Goal: Transaction & Acquisition: Purchase product/service

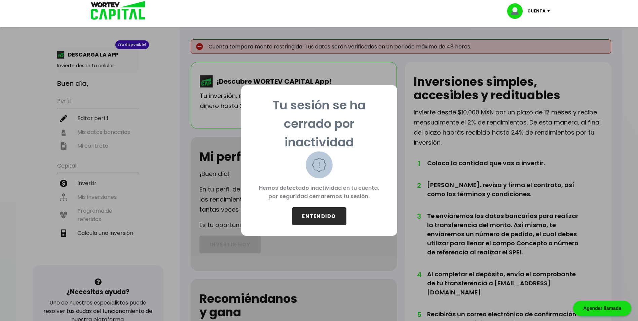
click at [330, 219] on button "ENTENDIDO" at bounding box center [319, 216] width 54 height 18
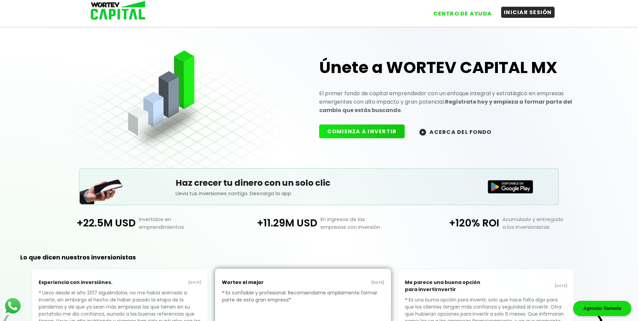
click at [514, 12] on button "INICIAR SESIÓN" at bounding box center [527, 12] width 53 height 11
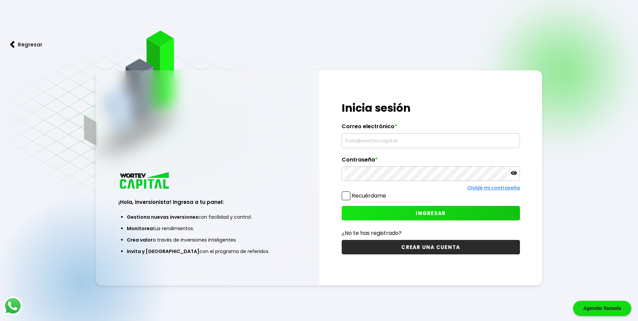
type input "[PERSON_NAME][EMAIL_ADDRESS][DOMAIN_NAME]"
click at [344, 195] on span at bounding box center [346, 195] width 9 height 9
click at [388, 192] on input "Recuérdame" at bounding box center [388, 192] width 0 height 0
click at [393, 215] on button "INGRESAR" at bounding box center [431, 213] width 178 height 14
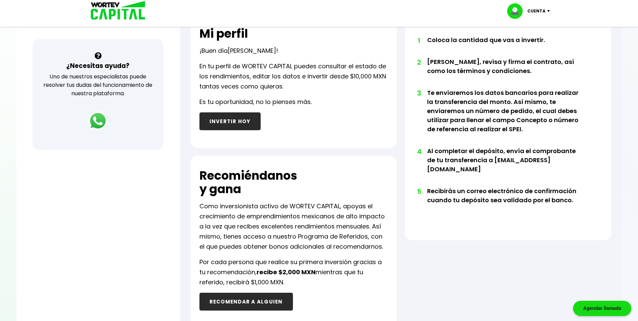
scroll to position [235, 0]
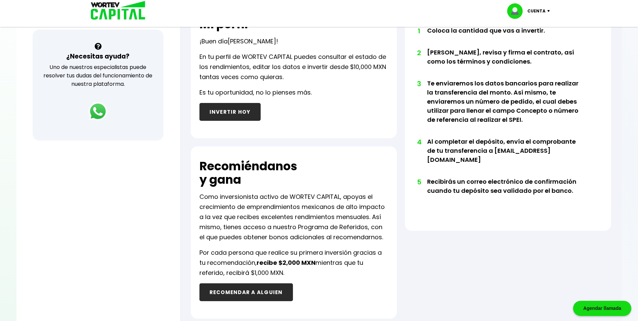
click at [0, 158] on html "Agendar llamada App WORTEV CAPITAL Empieza a crecer tu dinero DESCARGAR Cuenta …" at bounding box center [319, 73] width 638 height 617
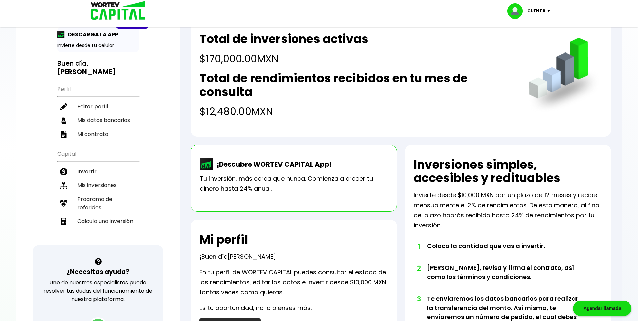
scroll to position [0, 0]
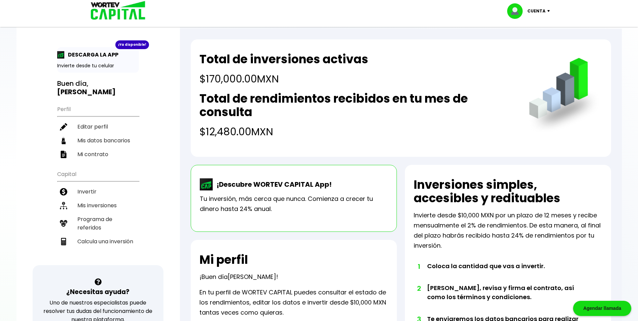
click at [203, 197] on p "Tu inversión, más cerca que nunca. Comienza a crecer tu dinero hasta 24% anual." at bounding box center [294, 204] width 188 height 20
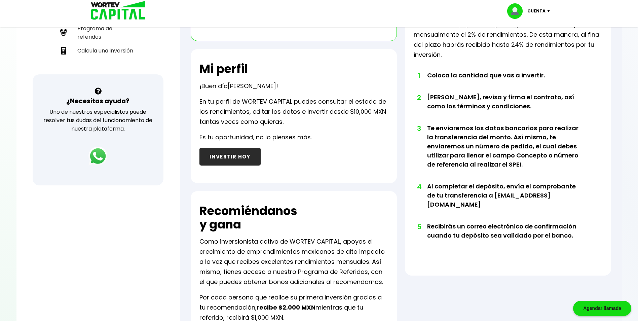
scroll to position [202, 0]
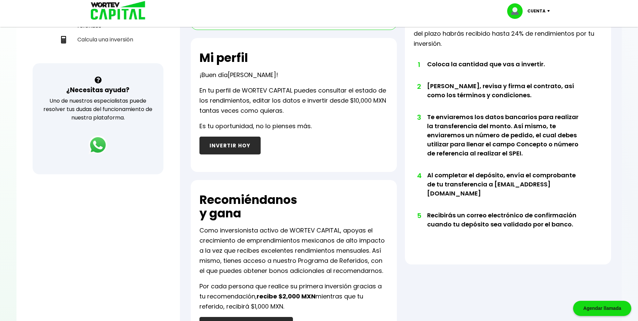
click at [226, 146] on button "INVERTIR HOY" at bounding box center [229, 146] width 61 height 18
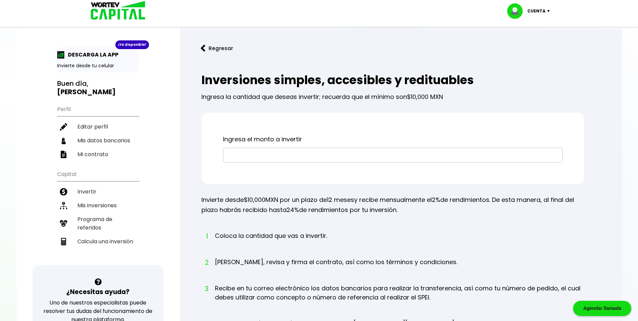
click at [244, 152] on input "text" at bounding box center [393, 155] width 334 height 14
click at [84, 234] on li "Calcula una inversión" at bounding box center [98, 241] width 82 height 14
select select "1"
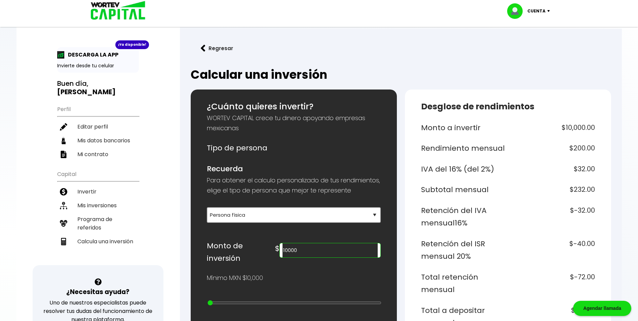
drag, startPoint x: 339, startPoint y: 264, endPoint x: 233, endPoint y: 254, distance: 106.4
click at [233, 254] on div "Monto de inversión $ 10000" at bounding box center [294, 251] width 174 height 25
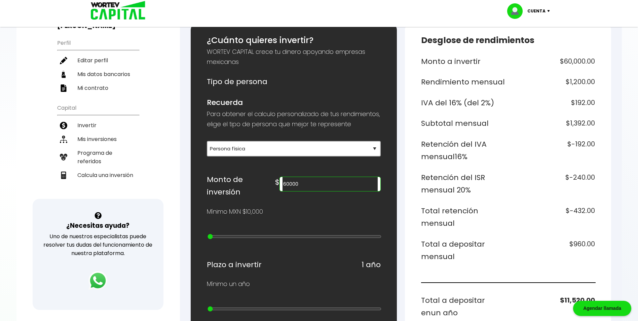
scroll to position [67, 0]
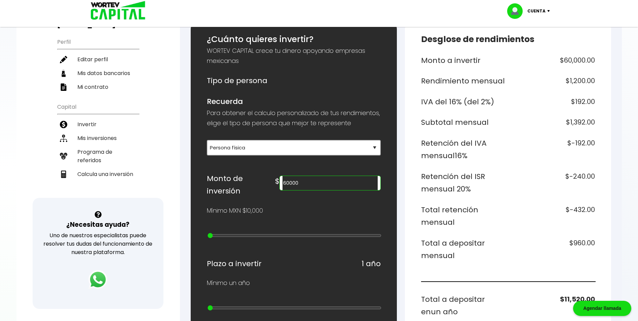
drag, startPoint x: 352, startPoint y: 193, endPoint x: 263, endPoint y: 193, distance: 88.8
click at [263, 193] on div "Monto de inversión $ 60000" at bounding box center [294, 184] width 174 height 25
type input "7"
type input "5"
type input "1"
